Goal: Use online tool/utility: Utilize a website feature to perform a specific function

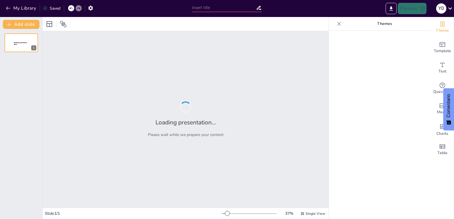
type input "Imported examen final.pptx"
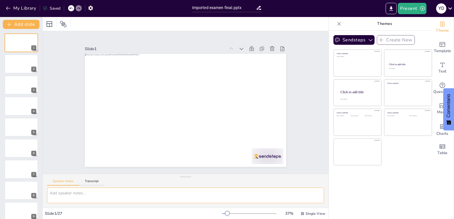
click at [104, 193] on textarea at bounding box center [185, 196] width 277 height 16
type textarea "w"
click at [276, 197] on textarea "quiero que esta presentacion tenga solo palabras clave y que contenga mas image…" at bounding box center [185, 196] width 277 height 16
type textarea "quiero que esta presentacion tenga solo palabras clave y que contenga mas image…"
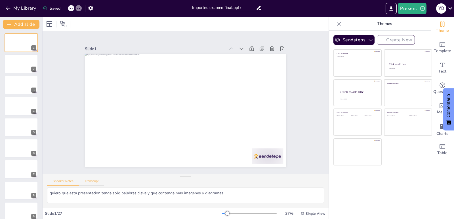
click at [99, 181] on button "Transcript" at bounding box center [91, 183] width 25 height 6
click at [66, 183] on button "Speaker Notes" at bounding box center [63, 183] width 32 height 6
click at [449, 108] on font "Comentario" at bounding box center [448, 106] width 5 height 24
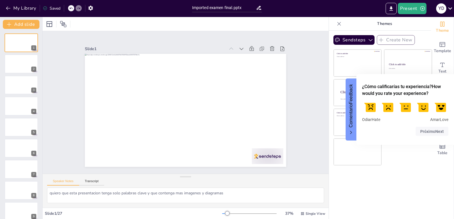
click at [352, 111] on font "Comentario" at bounding box center [350, 116] width 5 height 24
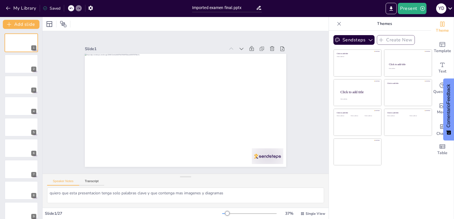
click at [336, 26] on icon at bounding box center [339, 24] width 6 height 6
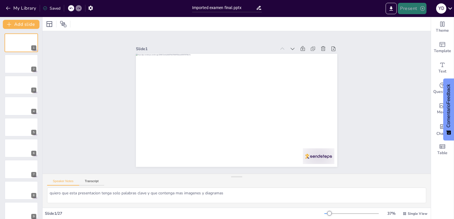
click at [415, 12] on button "Present" at bounding box center [412, 8] width 28 height 11
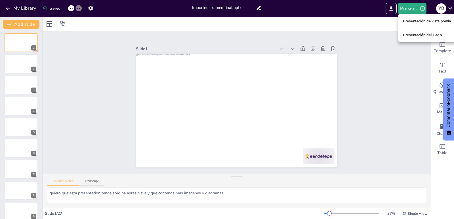
click at [363, 18] on div at bounding box center [227, 109] width 454 height 219
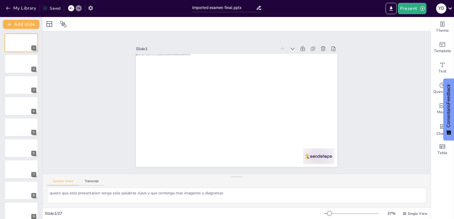
click at [90, 10] on icon "button" at bounding box center [91, 8] width 6 height 6
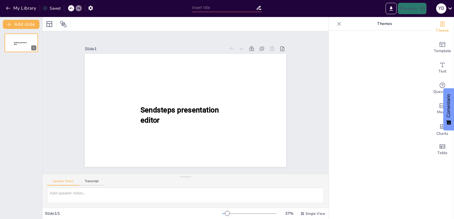
type input "Imported examen final.pptx"
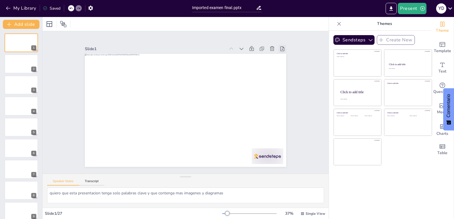
click at [280, 47] on icon at bounding box center [282, 49] width 4 height 5
